Goal: Information Seeking & Learning: Find specific fact

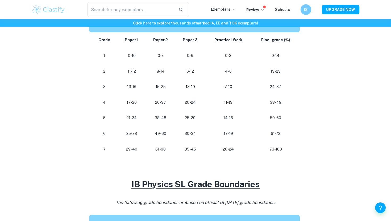
scroll to position [281, 0]
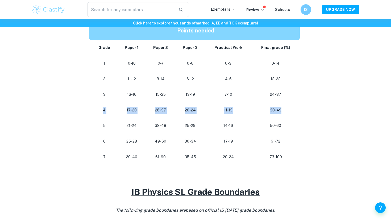
drag, startPoint x: 94, startPoint y: 110, endPoint x: 298, endPoint y: 112, distance: 204.0
click at [298, 112] on tr "[PHONE_NUMBER] [PHONE_NUMBER] 38-49" at bounding box center [195, 110] width 213 height 16
click at [298, 112] on td "38-49" at bounding box center [276, 110] width 51 height 16
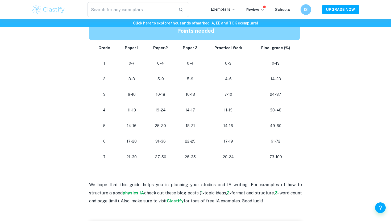
scroll to position [485, 0]
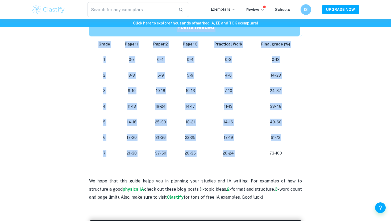
drag, startPoint x: 268, startPoint y: 152, endPoint x: 302, endPoint y: 156, distance: 34.6
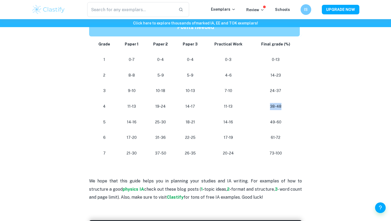
drag, startPoint x: 271, startPoint y: 107, endPoint x: 288, endPoint y: 107, distance: 17.0
click at [288, 107] on p "38-48" at bounding box center [276, 106] width 40 height 7
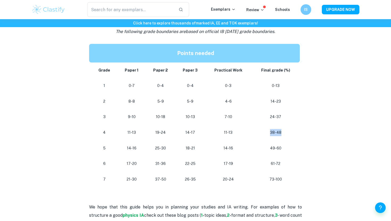
scroll to position [458, 0]
